Goal: Check status: Check status

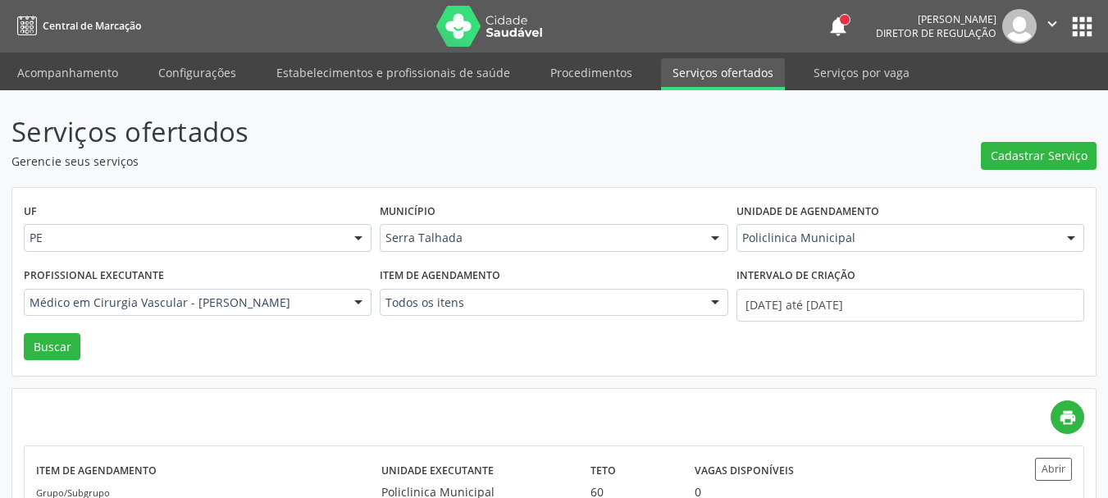
scroll to position [121, 0]
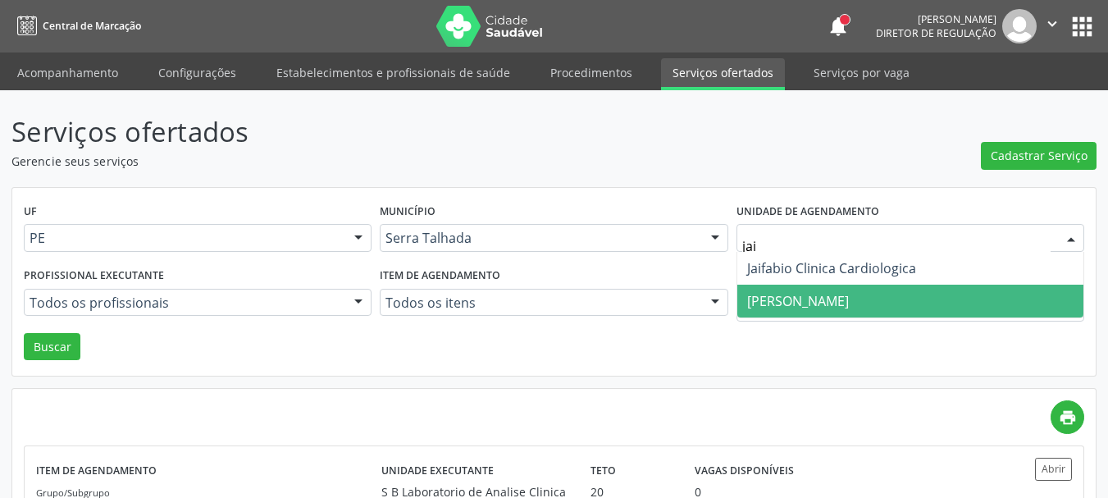
click at [849, 299] on span "[PERSON_NAME]" at bounding box center [798, 301] width 102 height 18
type input "jai"
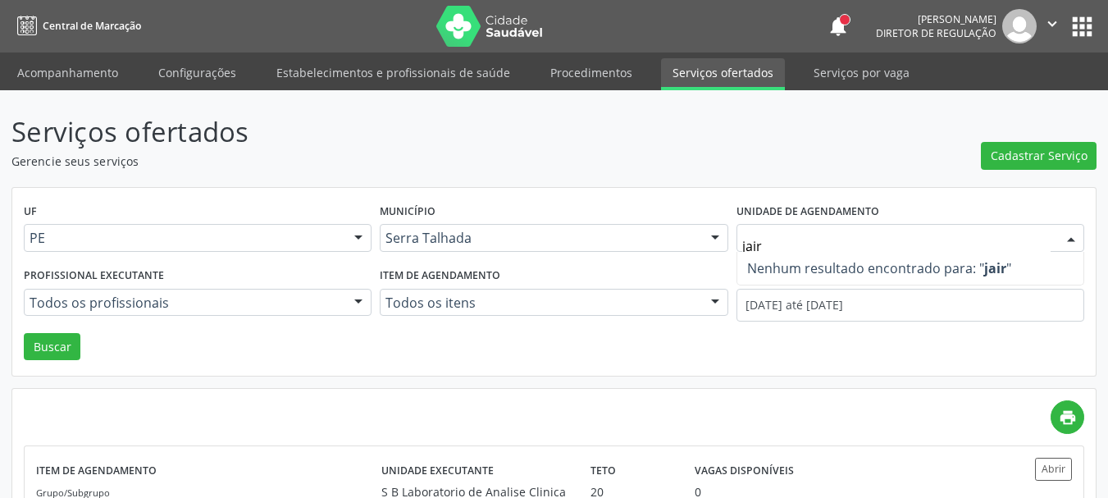
type input "jai"
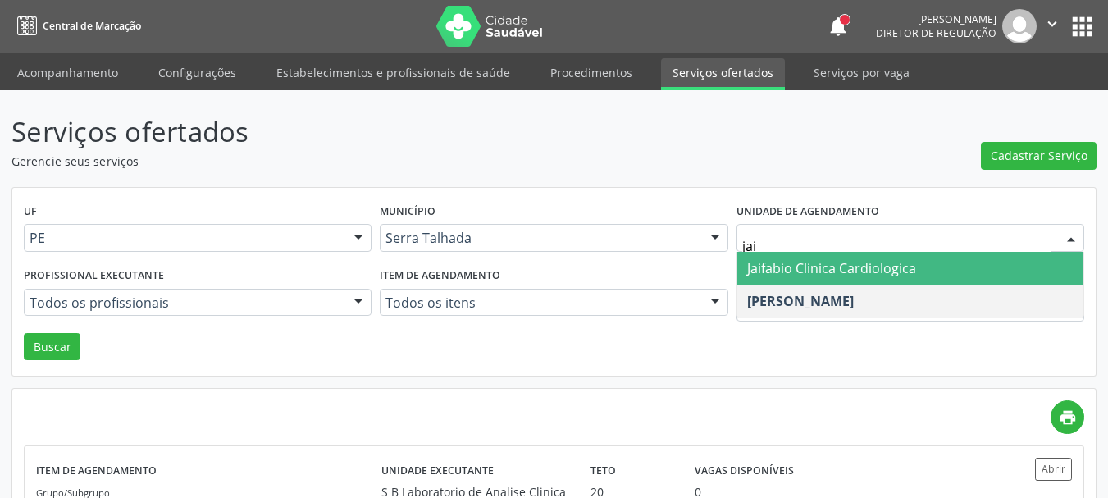
drag, startPoint x: 853, startPoint y: 263, endPoint x: 726, endPoint y: 279, distance: 128.8
click at [852, 265] on span "Jaifabio Clinica Cardiologica" at bounding box center [831, 268] width 169 height 18
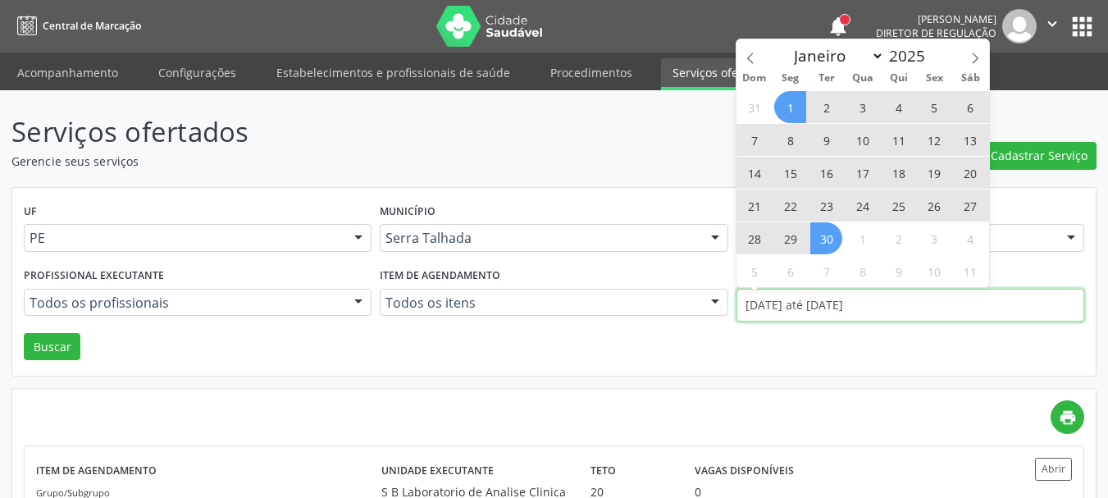
drag, startPoint x: 792, startPoint y: 301, endPoint x: 774, endPoint y: 316, distance: 23.8
click at [774, 316] on input "[DATE] até [DATE]" at bounding box center [910, 305] width 348 height 33
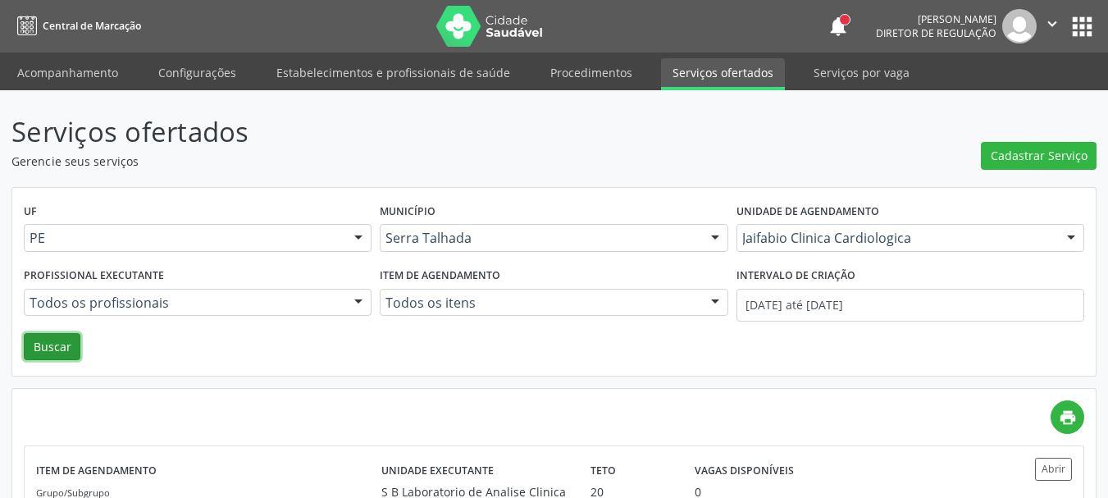
click at [60, 340] on button "Buscar" at bounding box center [52, 347] width 57 height 28
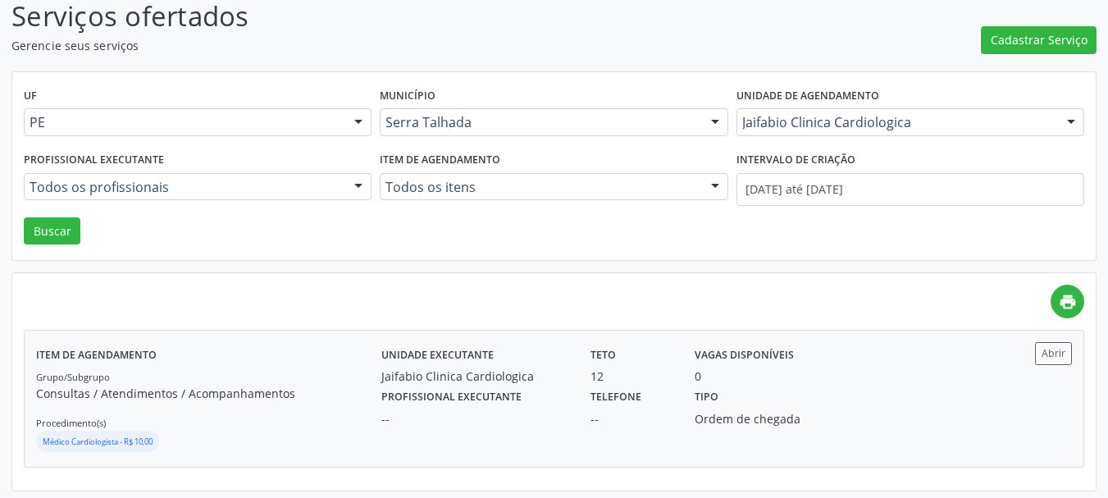
scroll to position [121, 0]
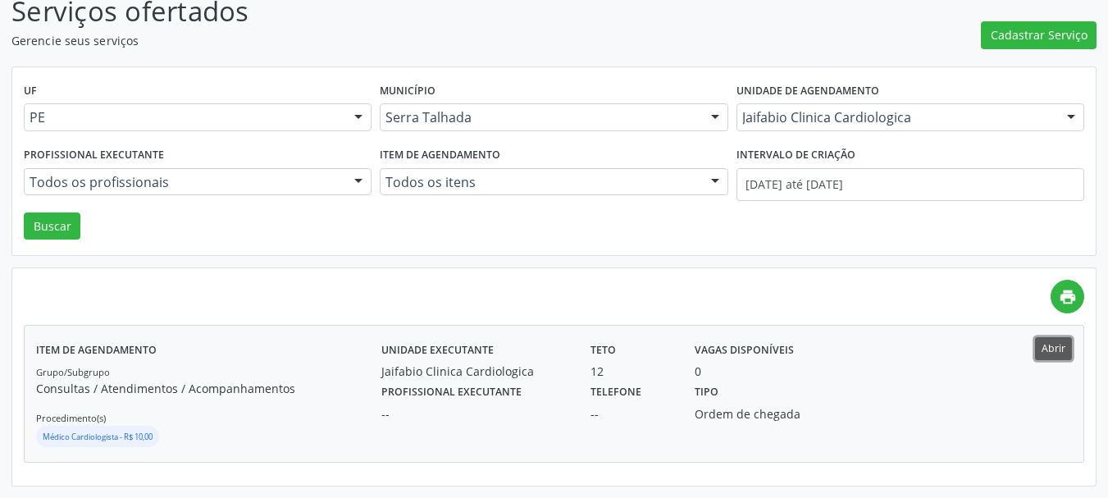
click at [1056, 348] on button "Abrir" at bounding box center [1053, 348] width 37 height 22
